Goal: Transaction & Acquisition: Purchase product/service

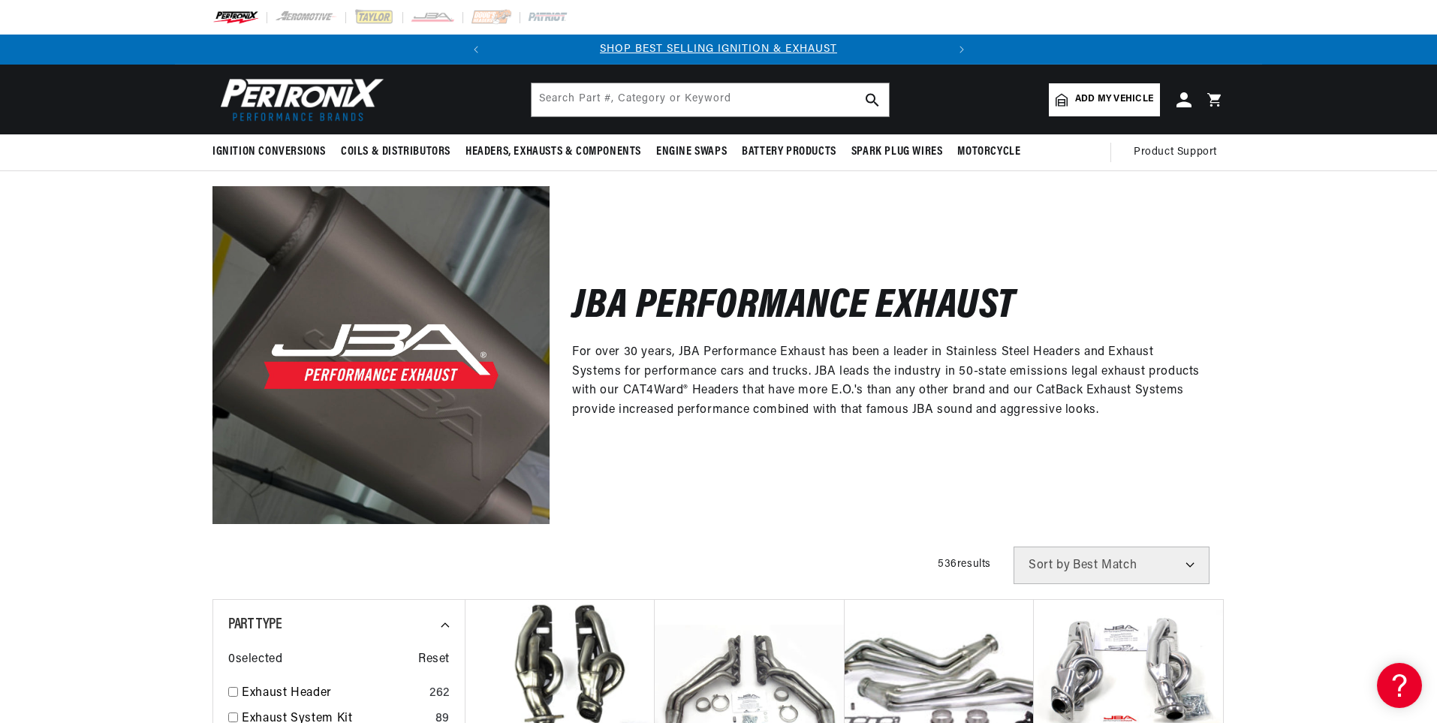
click at [1121, 102] on span "Add my vehicle" at bounding box center [1114, 99] width 78 height 14
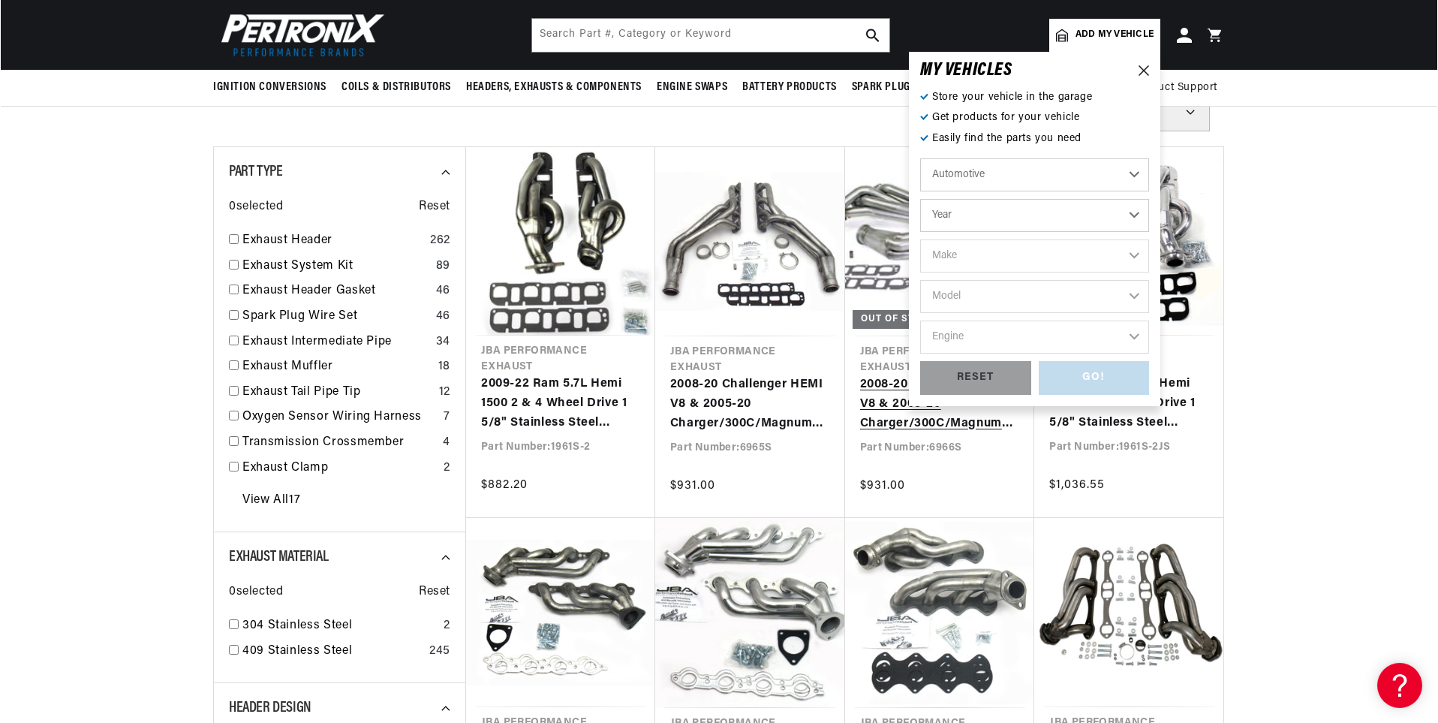
scroll to position [450, 0]
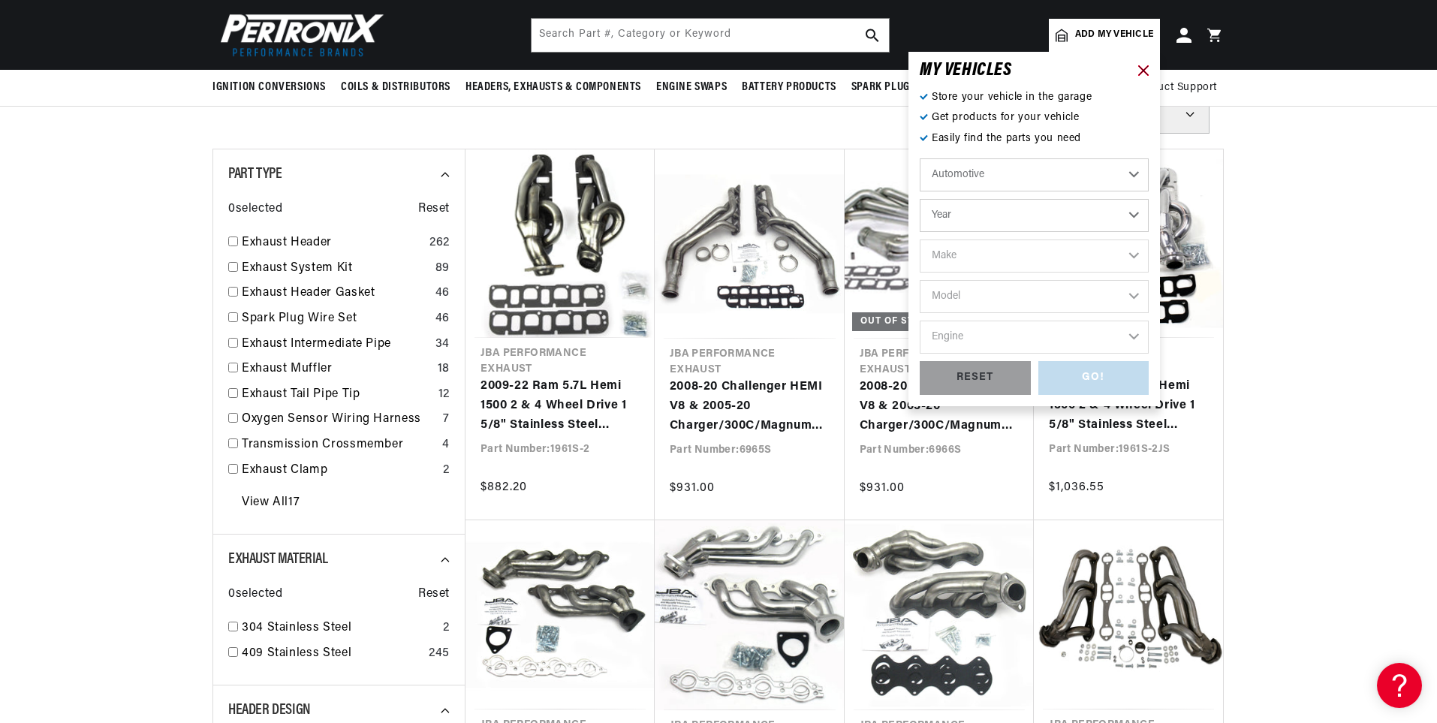
click at [1140, 69] on icon at bounding box center [1143, 70] width 11 height 11
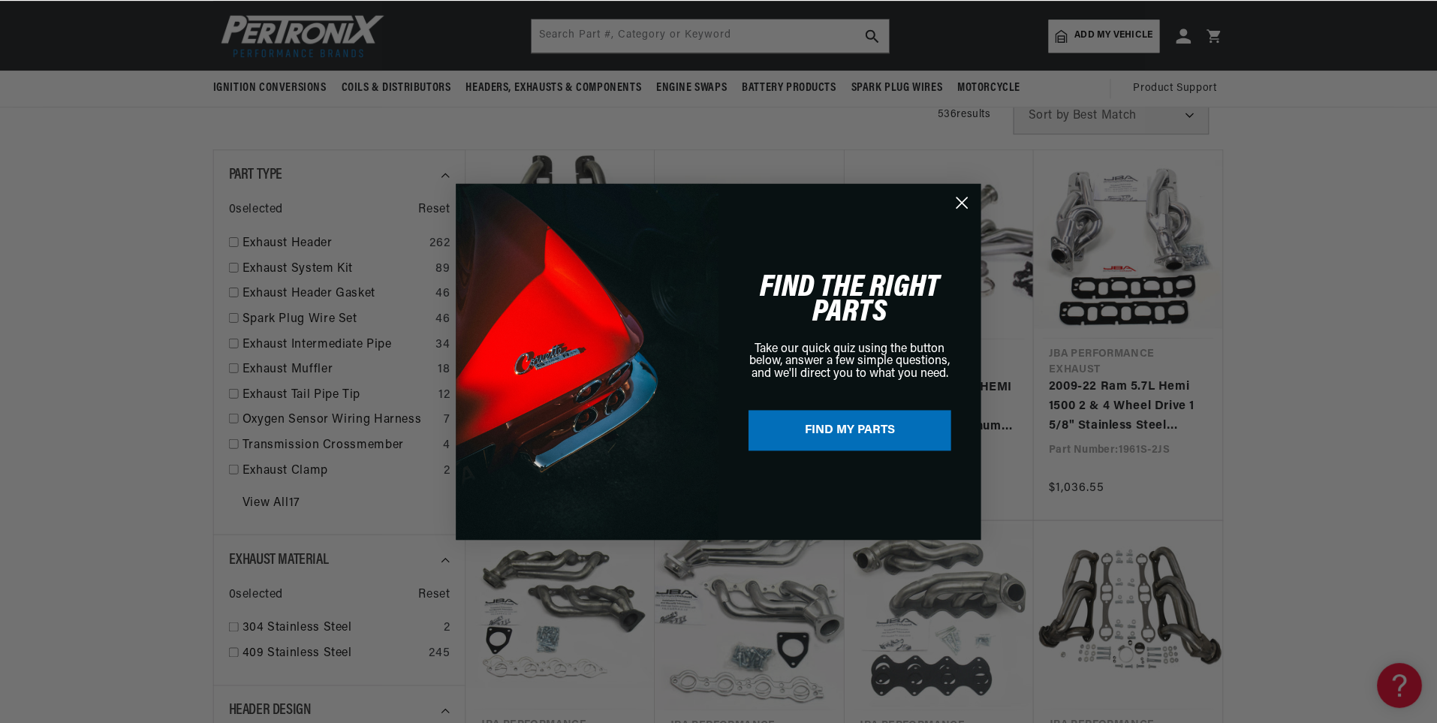
scroll to position [0, 0]
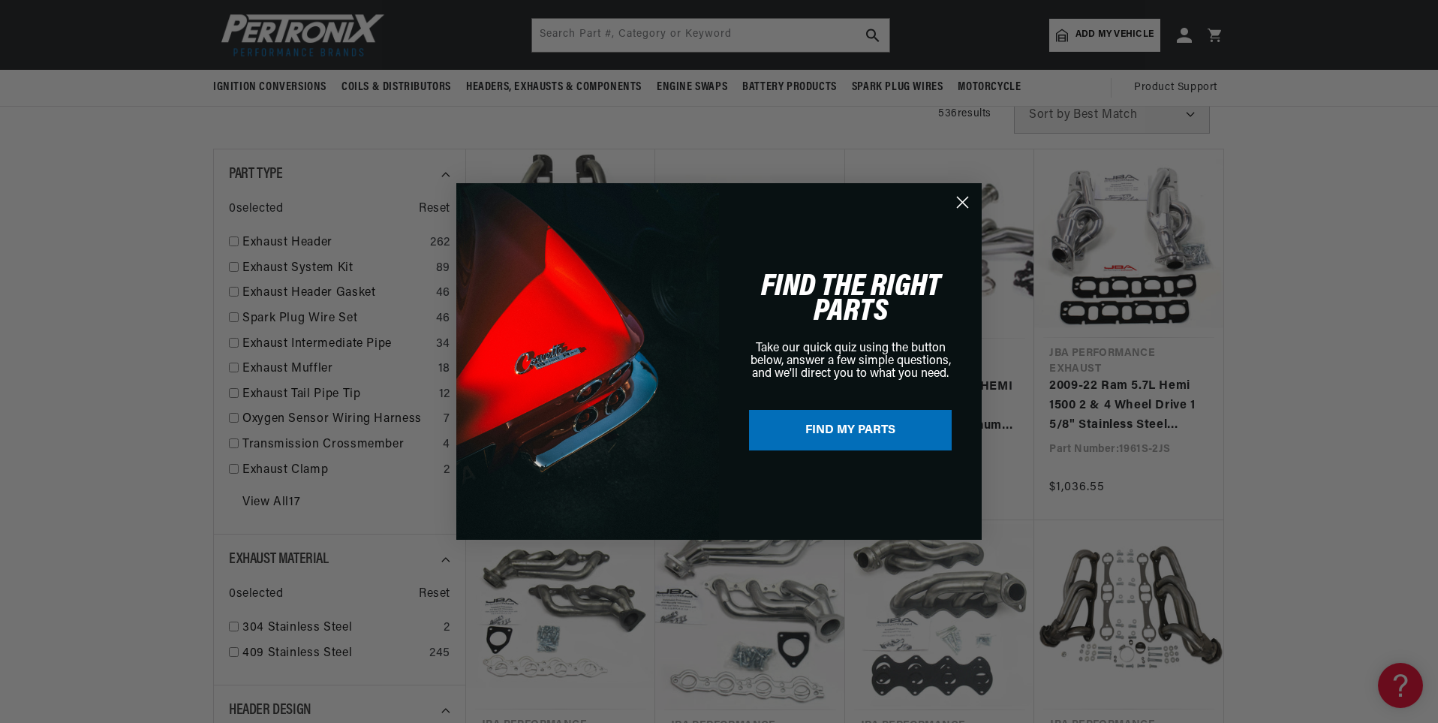
click at [959, 203] on circle "Close dialog" at bounding box center [962, 202] width 25 height 25
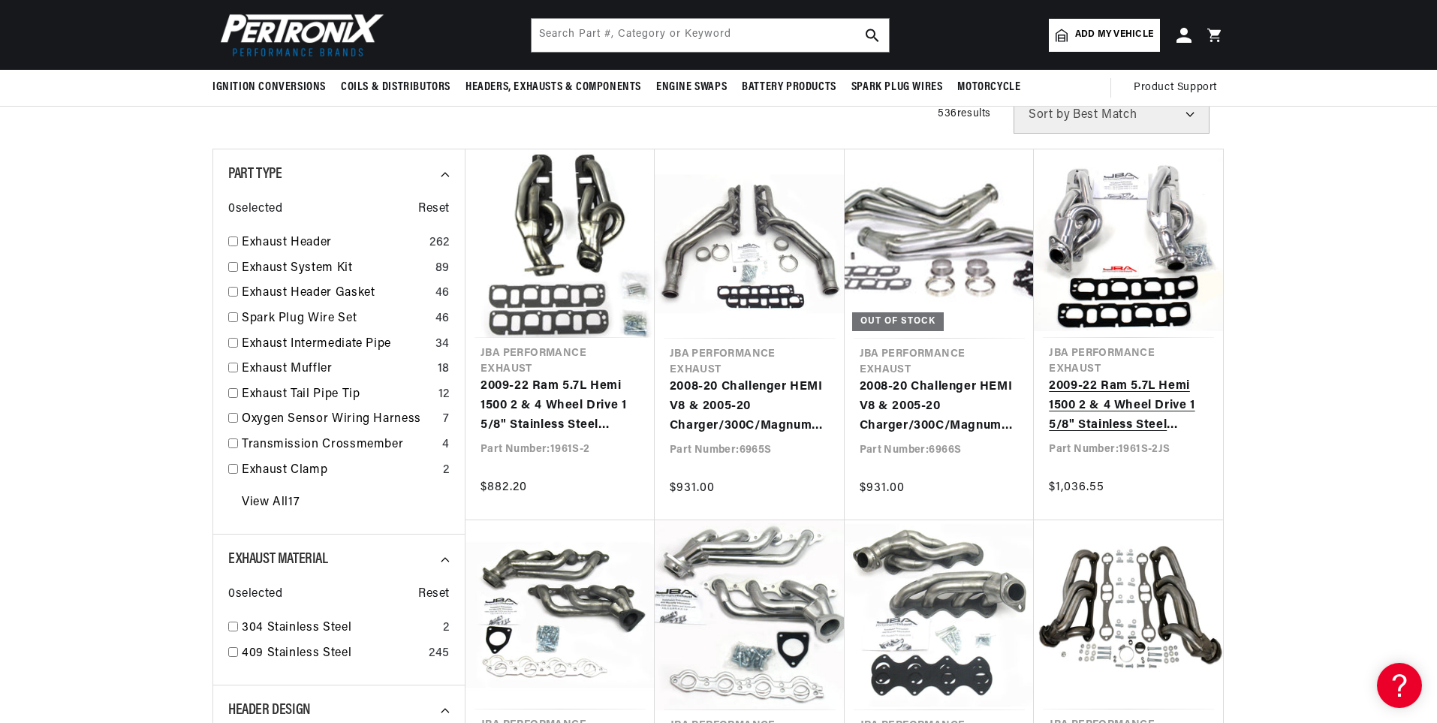
scroll to position [0, 455]
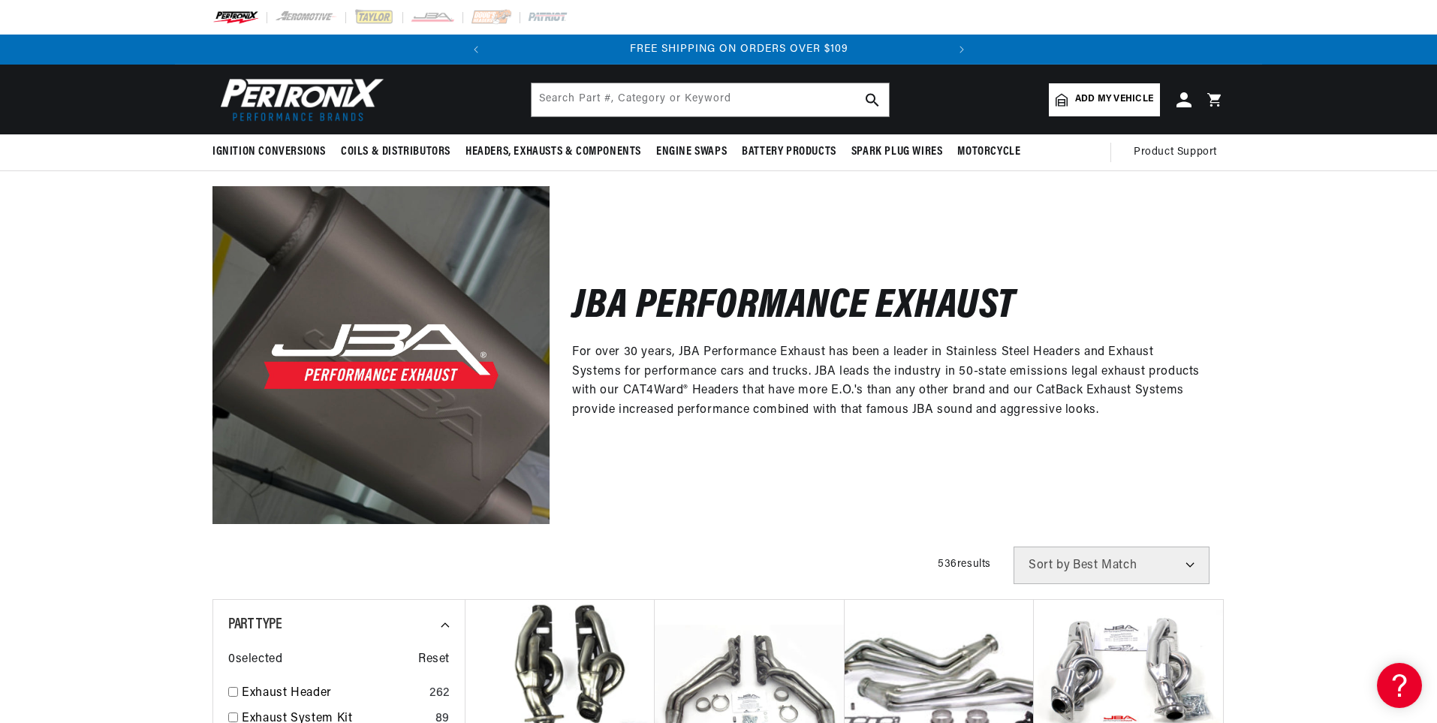
scroll to position [0, 455]
click at [1109, 98] on span "Add my vehicle" at bounding box center [1114, 99] width 78 height 14
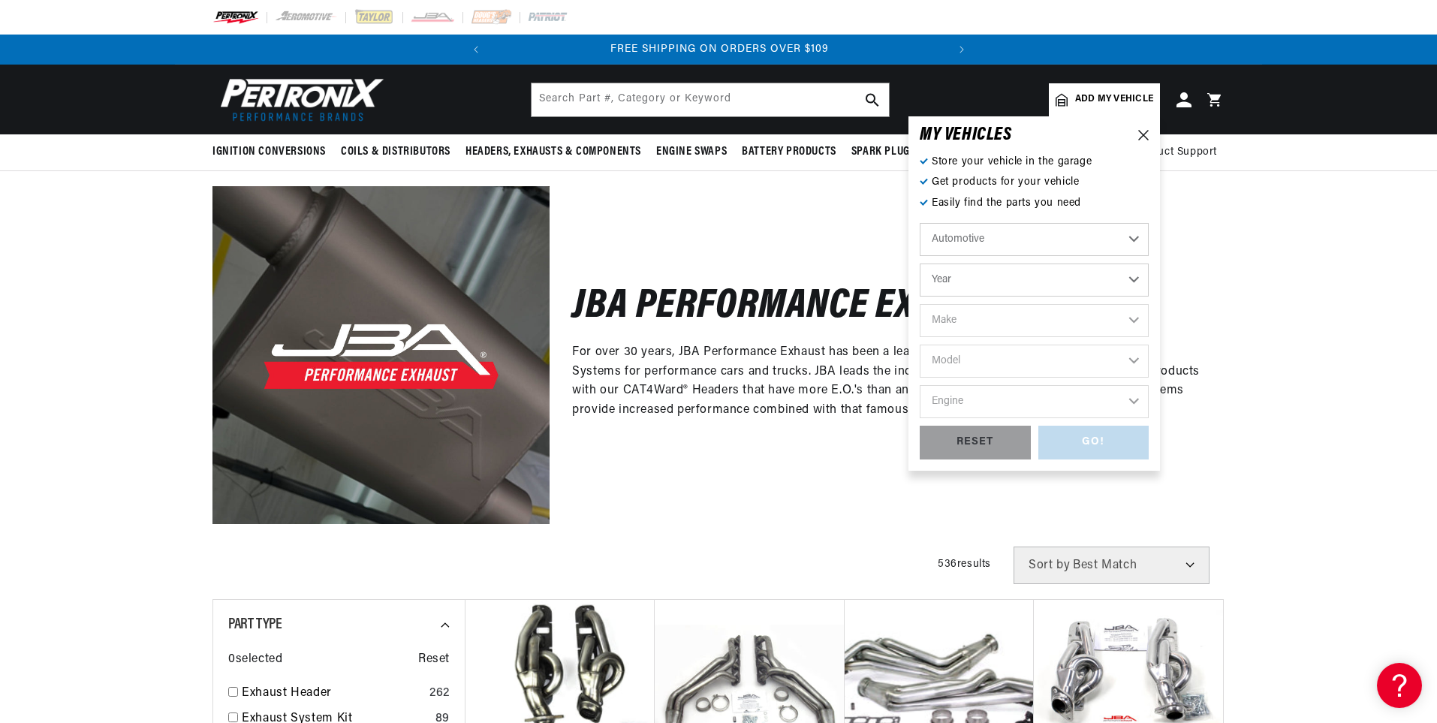
click at [1138, 281] on select "Year [DATE] 2025 2024 2023 2022 2021 2020 2019 2018 2017 2016 2015 2014 2013 20…" at bounding box center [1034, 279] width 229 height 33
select select "2018"
click at [920, 263] on select "Year [DATE] 2025 2024 2023 2022 2021 2020 2019 2018 2017 2016 2015 2014 2013 20…" at bounding box center [1034, 279] width 229 height 33
select select "2018"
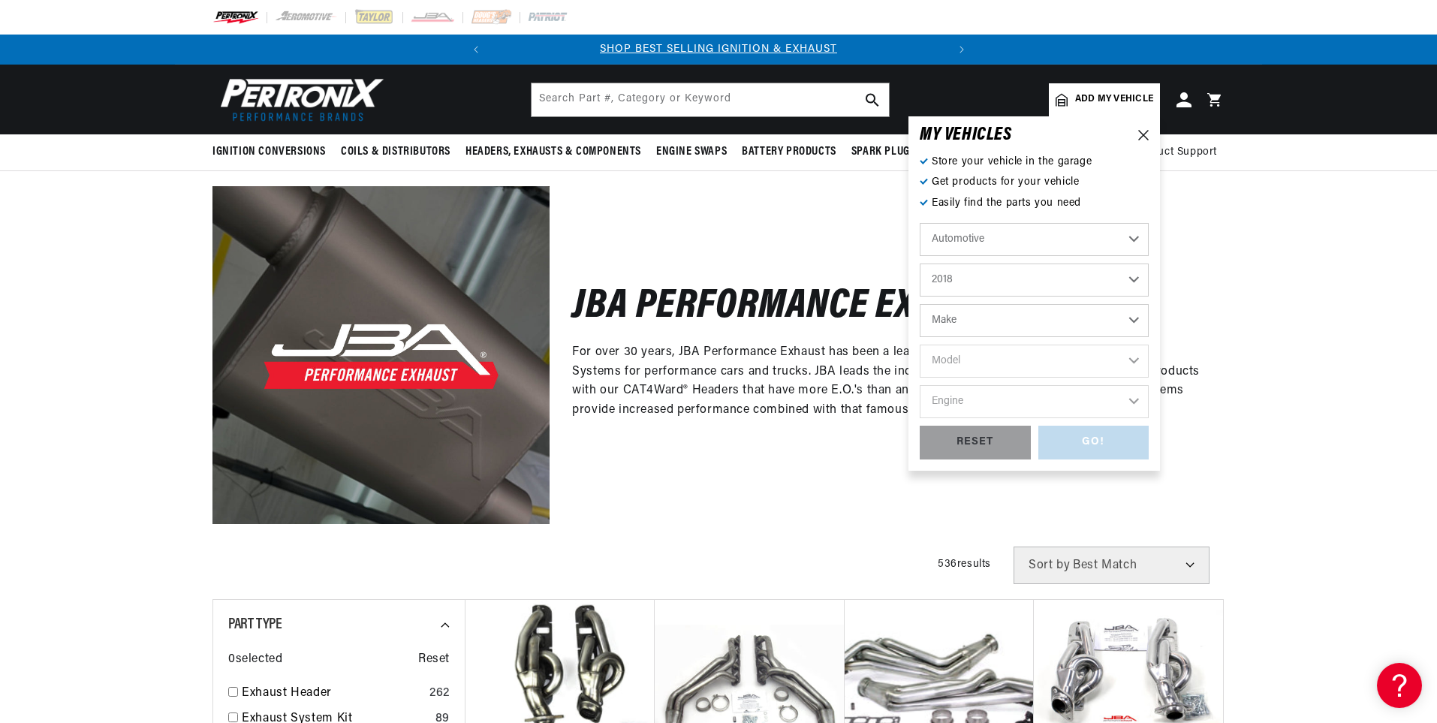
click at [1139, 319] on select "Make Cadillac Chevrolet Chrysler Dodge Ford GMC INFINITI Jeep Nissan Ram Subaru…" at bounding box center [1034, 320] width 229 height 33
select select "Chevrolet"
click at [920, 304] on select "Make Cadillac Chevrolet Chrysler Dodge Ford GMC INFINITI Jeep Nissan Ram Subaru…" at bounding box center [1034, 320] width 229 height 33
select select "Chevrolet"
click at [1135, 362] on select "Model [GEOGRAPHIC_DATA] [US_STATE] Corvette Silverado 1500 Silverado 2500 HD Si…" at bounding box center [1034, 361] width 229 height 33
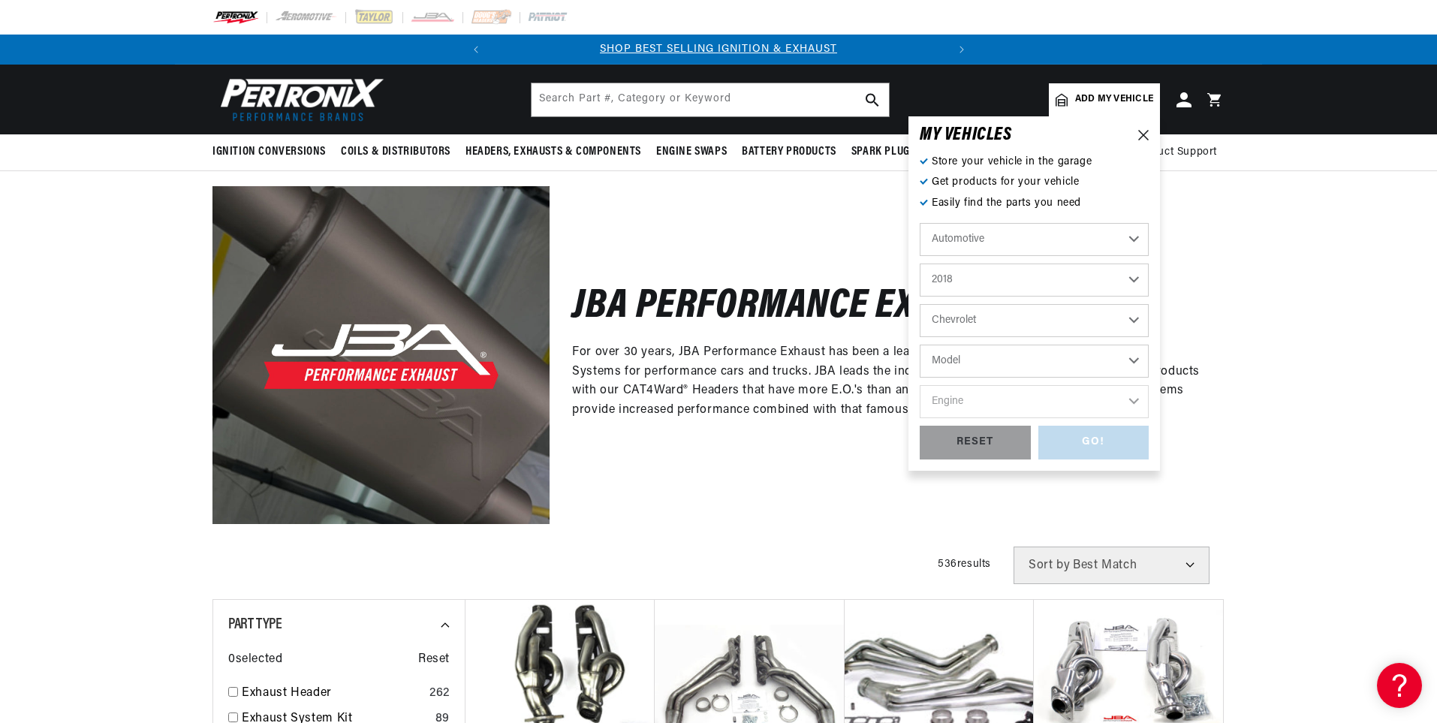
select select "Silverado-1500"
click at [920, 345] on select "Model [GEOGRAPHIC_DATA] [US_STATE] Corvette Silverado 1500 Silverado 2500 HD Si…" at bounding box center [1034, 361] width 229 height 33
select select "Silverado-1500"
click at [1129, 397] on select "Engine 4.3L 5.3L 6.2L" at bounding box center [1034, 401] width 229 height 33
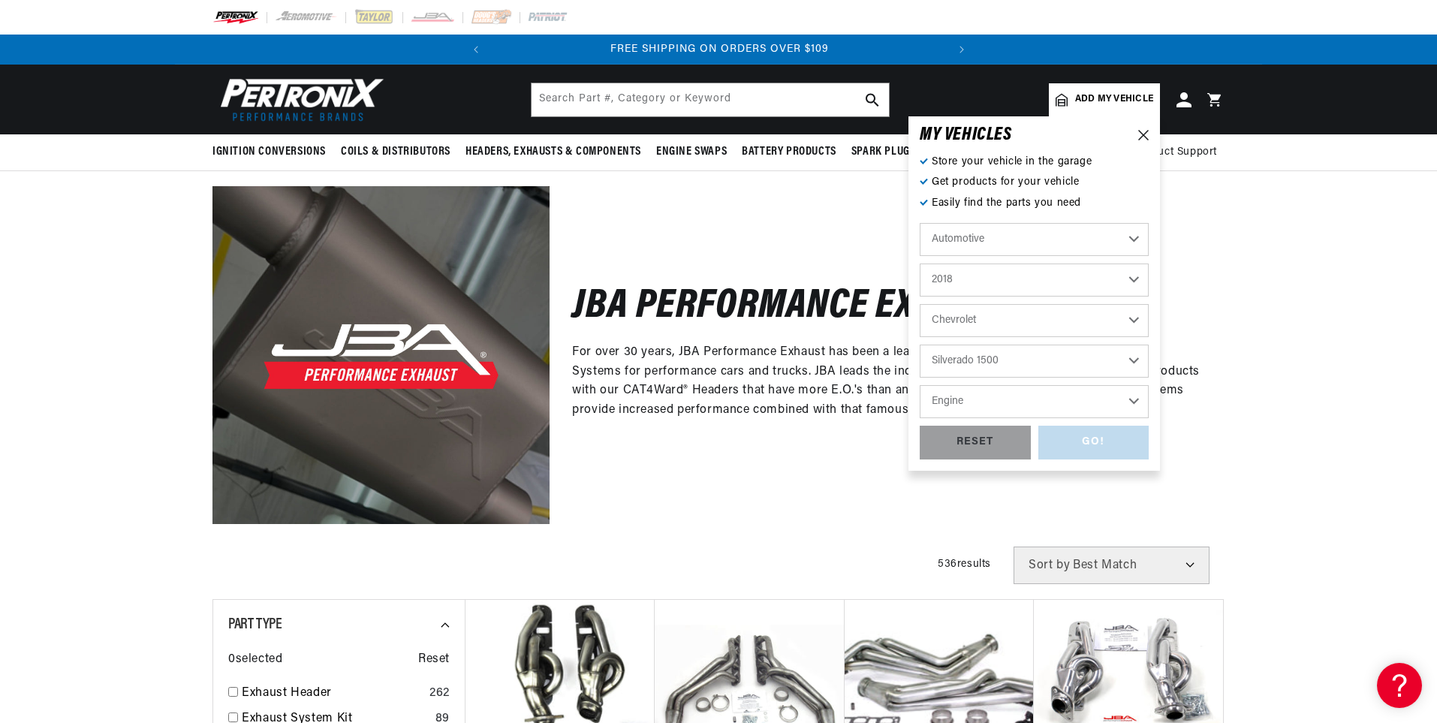
select select "6.2L"
click at [920, 385] on select "Engine 4.3L 5.3L 6.2L" at bounding box center [1034, 401] width 229 height 33
select select "6.2L"
click at [1094, 444] on div "GO!" at bounding box center [1093, 443] width 111 height 34
